Goal: Task Accomplishment & Management: Manage account settings

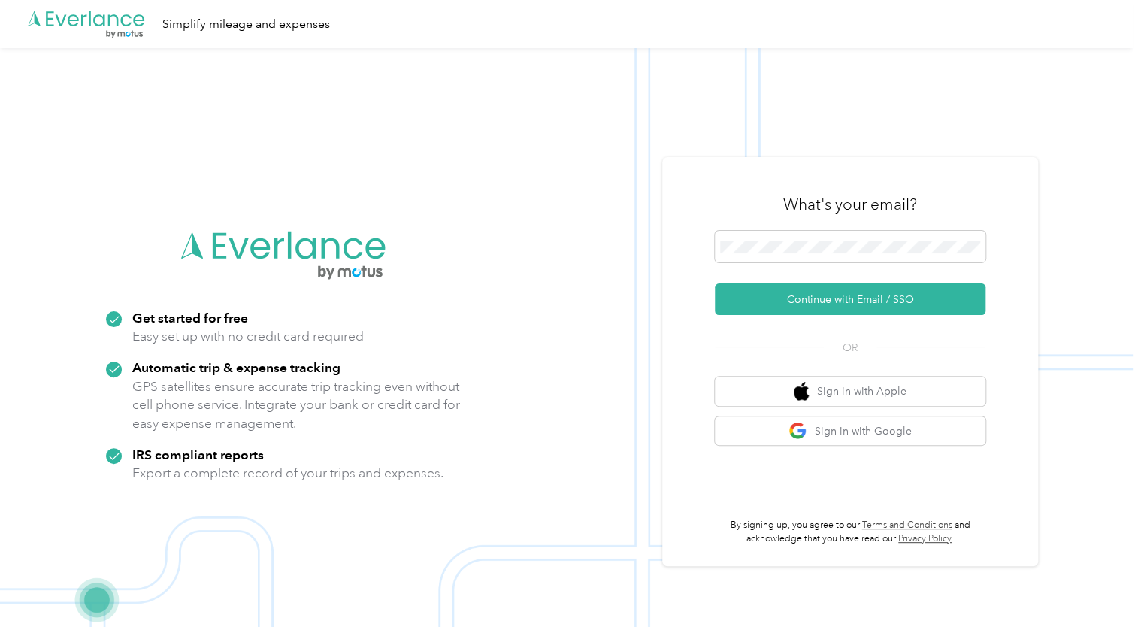
click at [863, 265] on div at bounding box center [850, 249] width 271 height 37
click at [863, 257] on span at bounding box center [850, 247] width 271 height 32
click at [887, 295] on button "Continue with Email / SSO" at bounding box center [850, 299] width 271 height 32
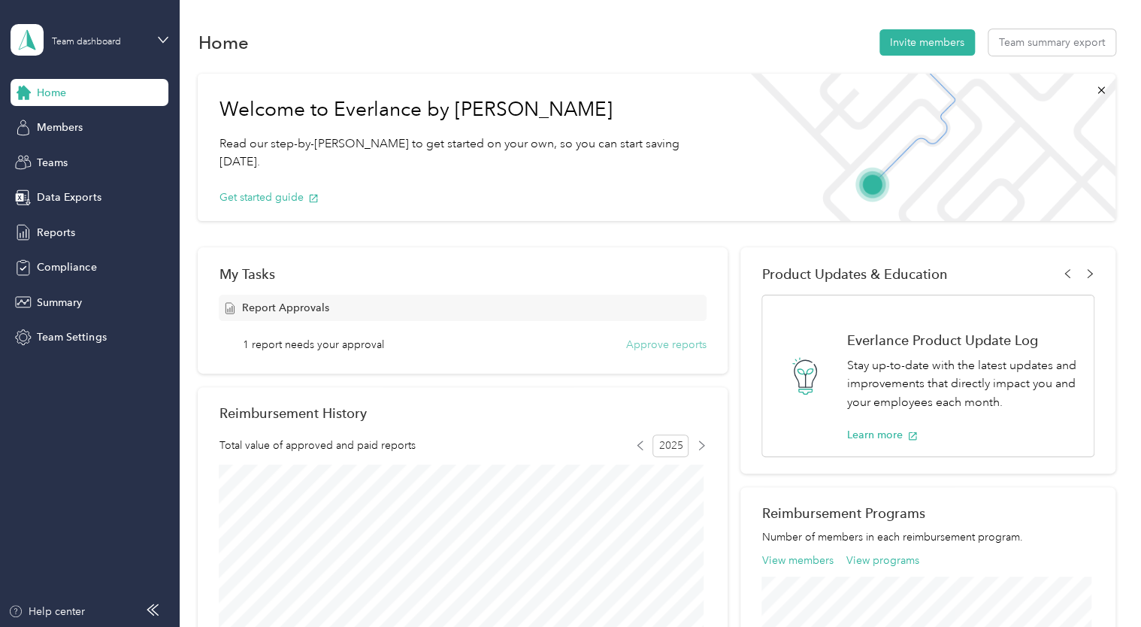
click at [640, 344] on button "Approve reports" at bounding box center [666, 345] width 80 height 16
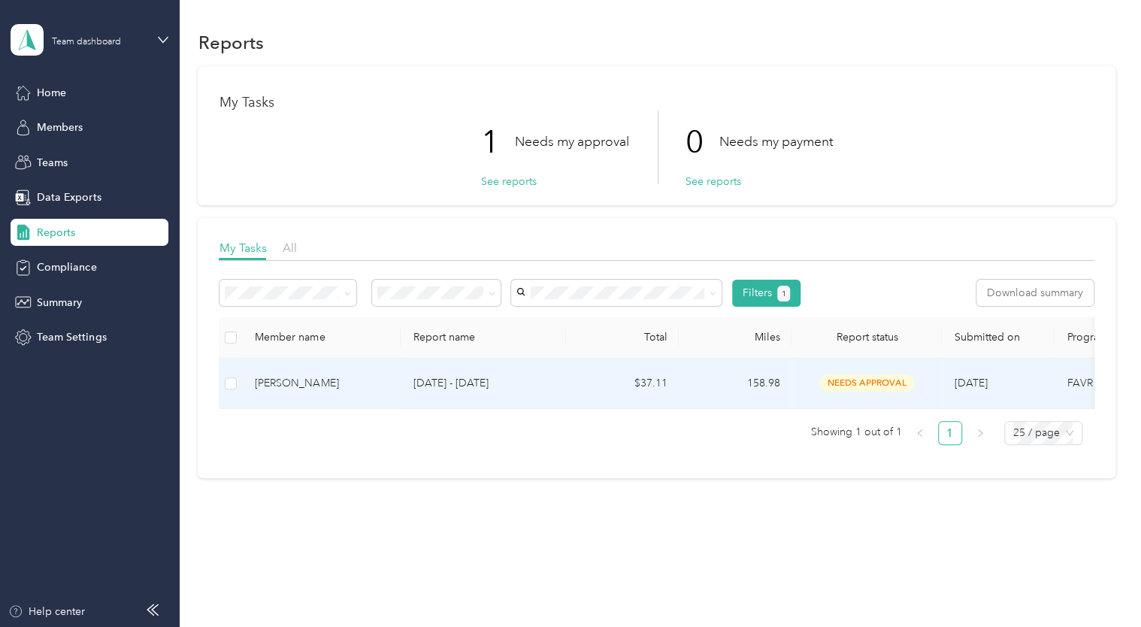
click at [262, 383] on div "[PERSON_NAME]" at bounding box center [322, 383] width 134 height 17
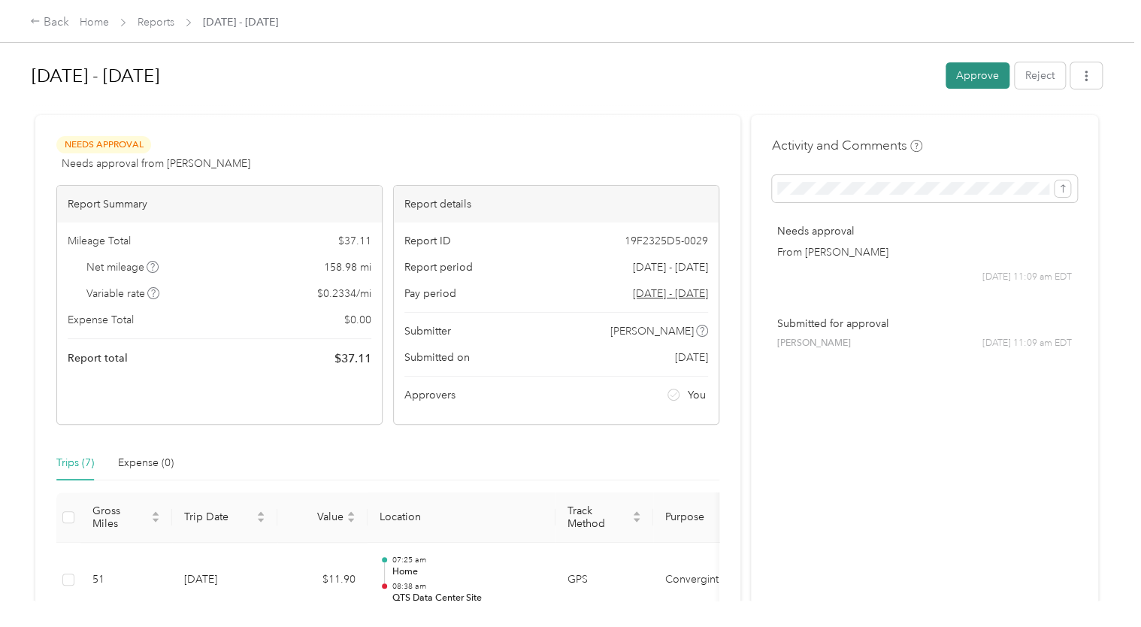
click at [971, 83] on button "Approve" at bounding box center [978, 75] width 64 height 26
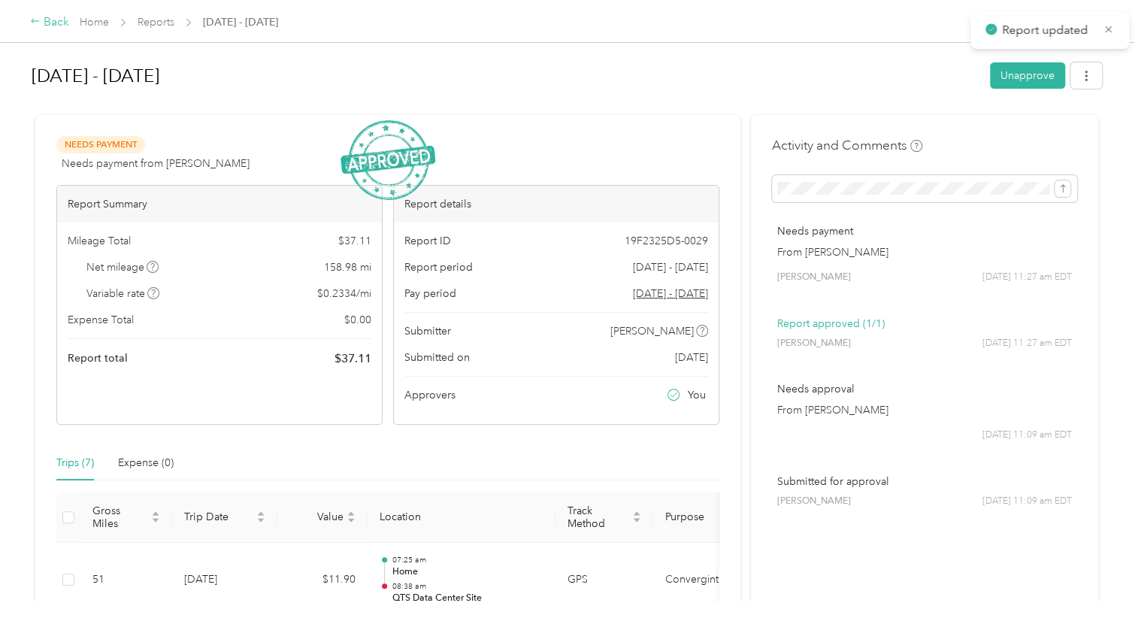
click at [42, 24] on div "Back" at bounding box center [49, 23] width 39 height 18
